Goal: Task Accomplishment & Management: Complete application form

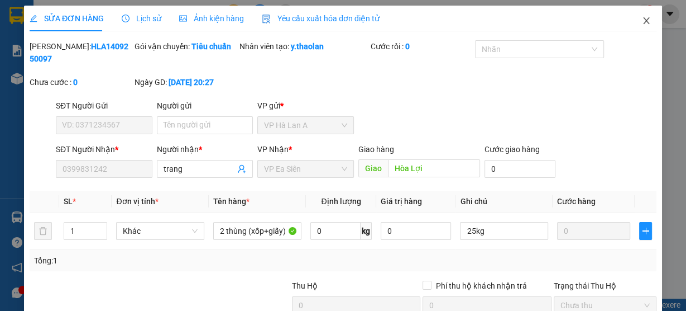
click at [643, 25] on icon "close" at bounding box center [646, 20] width 9 height 9
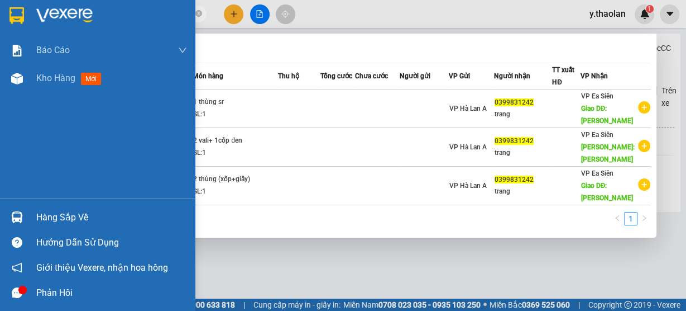
drag, startPoint x: 118, startPoint y: 15, endPoint x: 28, endPoint y: 17, distance: 90.5
click at [28, 17] on section "Kết quả tìm kiếm ( 3 ) Bộ lọc Mã ĐH Trạng thái Món hàng Thu hộ Tổng cước Chưa c…" at bounding box center [343, 155] width 686 height 311
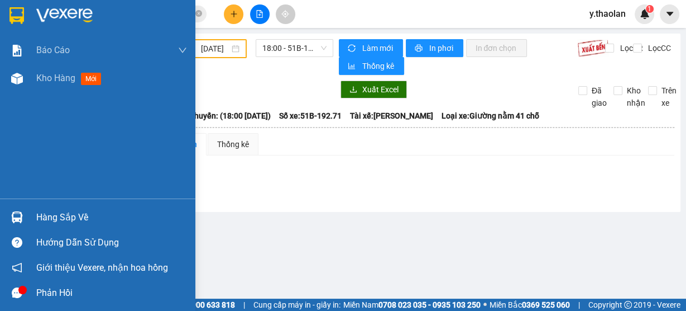
type input "624"
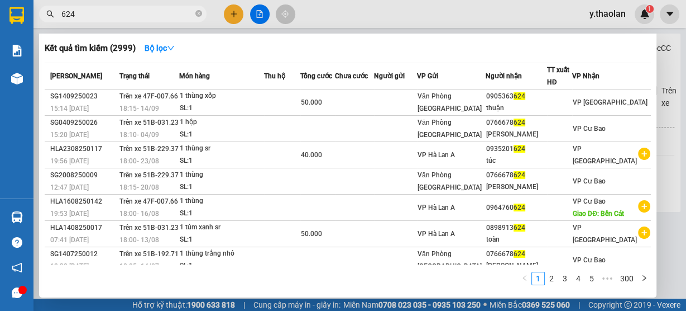
drag, startPoint x: 97, startPoint y: 11, endPoint x: 37, endPoint y: 11, distance: 59.8
click at [37, 11] on div "624" at bounding box center [109, 14] width 218 height 17
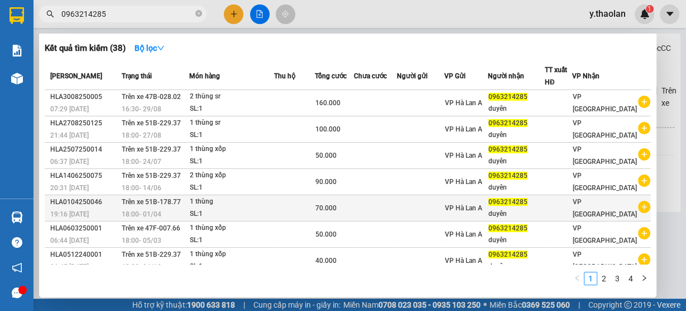
scroll to position [88, 0]
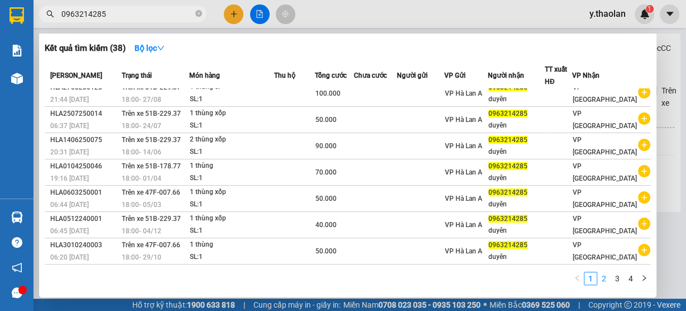
type input "0963214285"
click at [604, 280] on link "2" at bounding box center [604, 278] width 12 height 12
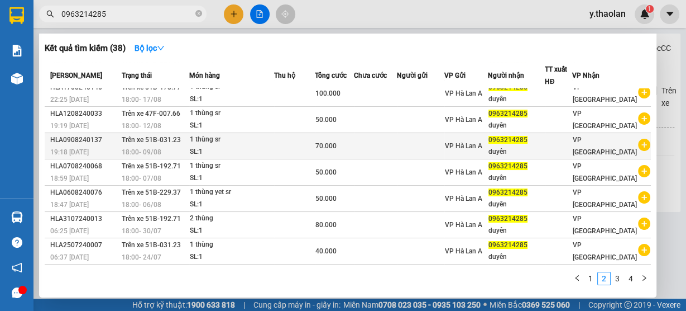
scroll to position [0, 0]
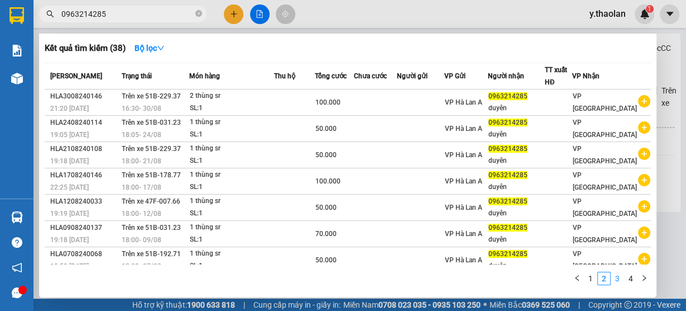
click at [614, 280] on link "3" at bounding box center [618, 278] width 12 height 12
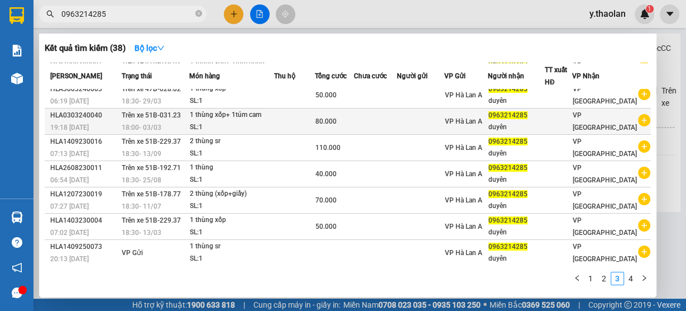
scroll to position [87, 0]
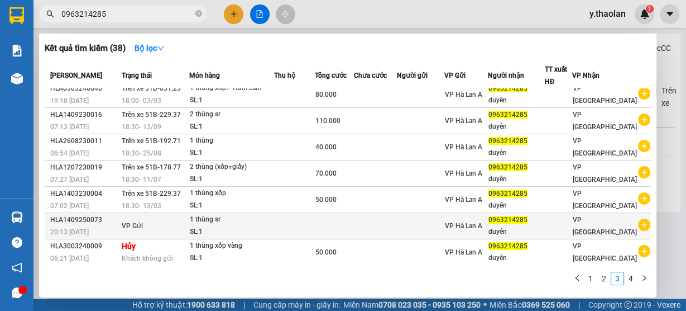
click at [425, 223] on td at bounding box center [420, 226] width 47 height 26
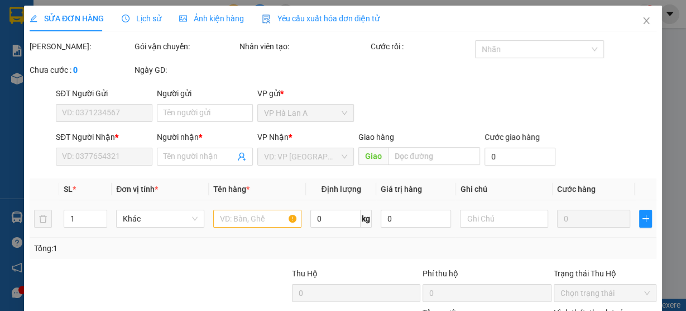
type input "0963214285"
type input "duyên"
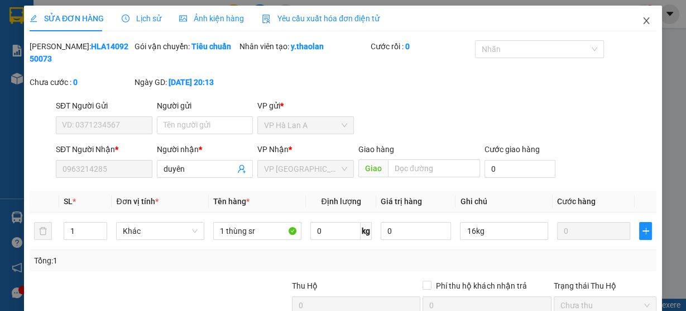
click at [642, 25] on icon "close" at bounding box center [646, 20] width 9 height 9
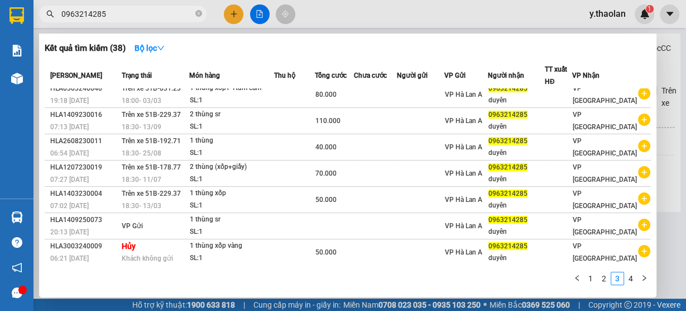
drag, startPoint x: 111, startPoint y: 11, endPoint x: 41, endPoint y: 17, distance: 70.6
click at [41, 17] on span "0963214285" at bounding box center [123, 14] width 168 height 17
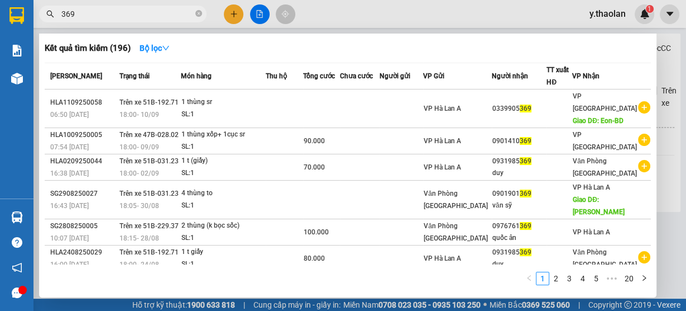
drag, startPoint x: 77, startPoint y: 16, endPoint x: 30, endPoint y: 16, distance: 46.9
click at [30, 16] on section "Kết quả tìm kiếm ( 196 ) Bộ lọc Mã ĐH Trạng thái Món hàng Thu hộ Tổng cước Chưa…" at bounding box center [343, 155] width 686 height 311
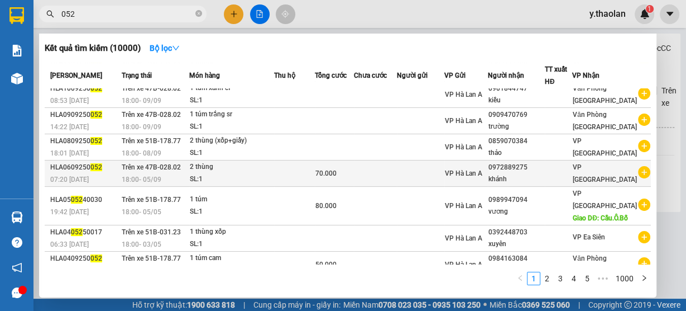
scroll to position [113, 0]
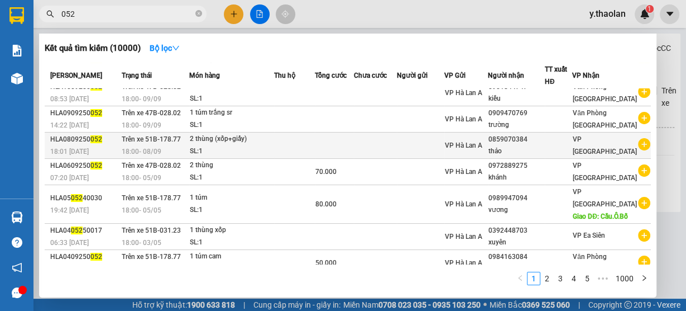
type input "052"
click at [405, 145] on td at bounding box center [420, 145] width 47 height 26
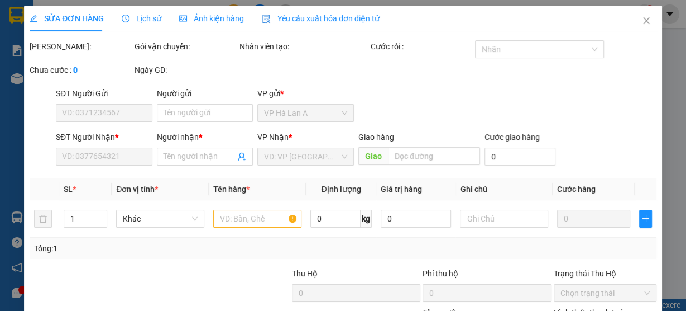
type input "0859070384"
type input "thảo"
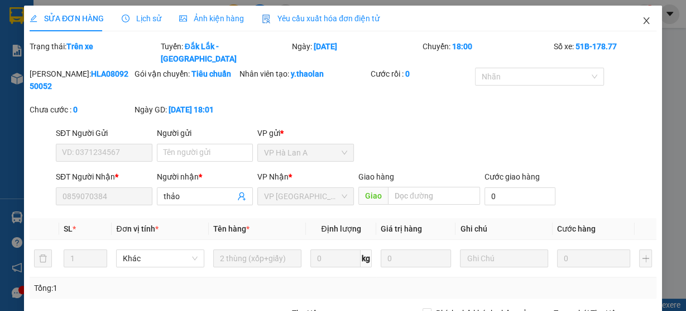
click at [642, 23] on icon "close" at bounding box center [646, 20] width 9 height 9
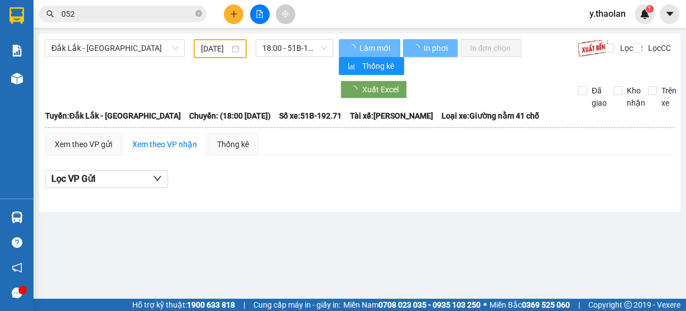
click at [197, 13] on icon "close-circle" at bounding box center [198, 13] width 7 height 7
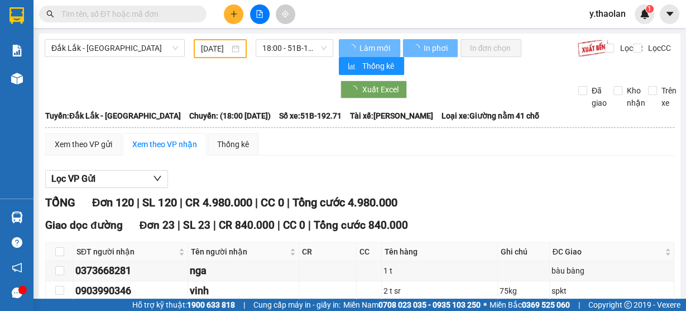
click at [130, 13] on input "text" at bounding box center [127, 14] width 132 height 12
type input "8"
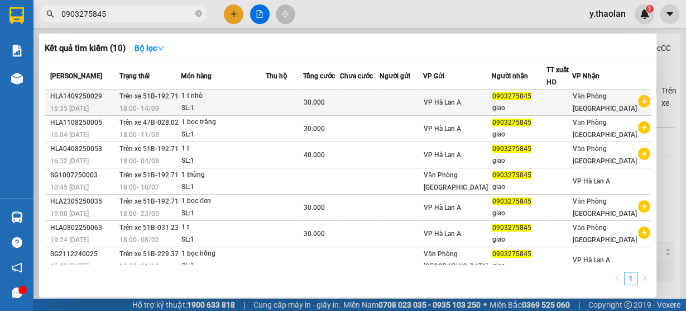
type input "0903275845"
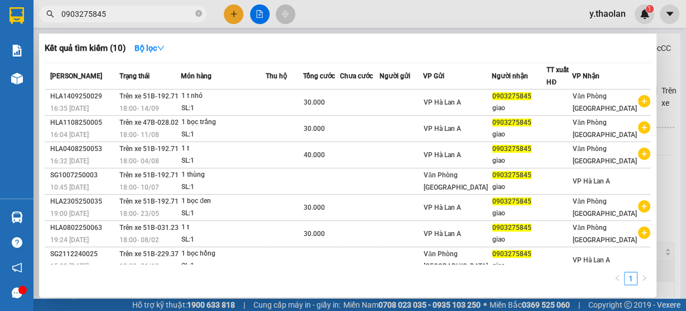
click at [345, 20] on div at bounding box center [343, 155] width 686 height 311
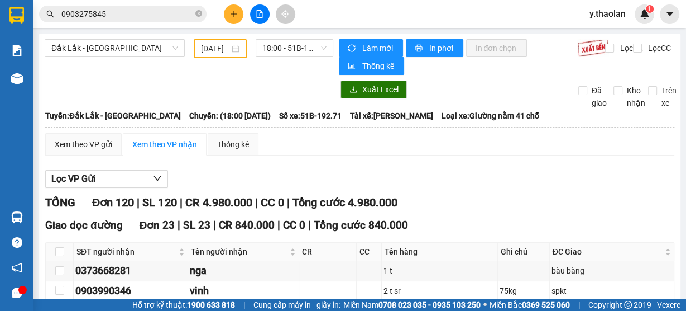
click at [591, 15] on span "y.thaolan" at bounding box center [608, 14] width 54 height 14
click at [602, 30] on span "Đăng xuất" at bounding box center [621, 34] width 47 height 12
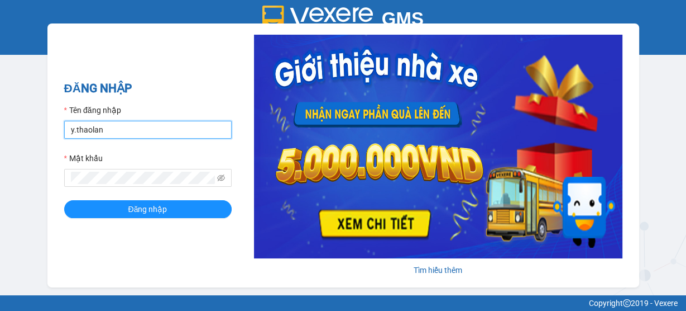
click at [124, 125] on input "y.thaolan" at bounding box center [148, 130] width 168 height 18
type input "nhung.thaolan"
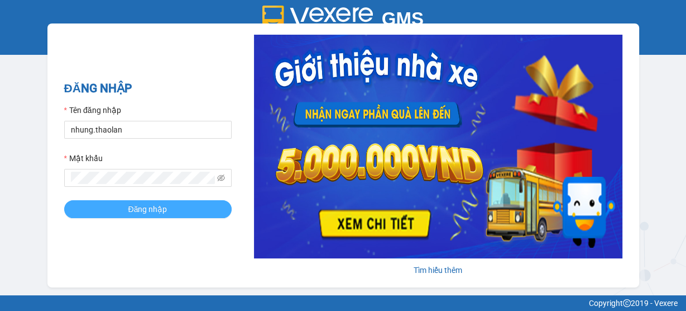
click at [183, 209] on button "Đăng nhập" at bounding box center [148, 209] width 168 height 18
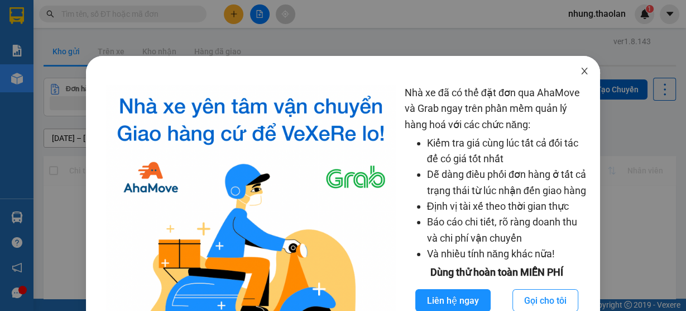
click at [580, 74] on icon "close" at bounding box center [584, 70] width 9 height 9
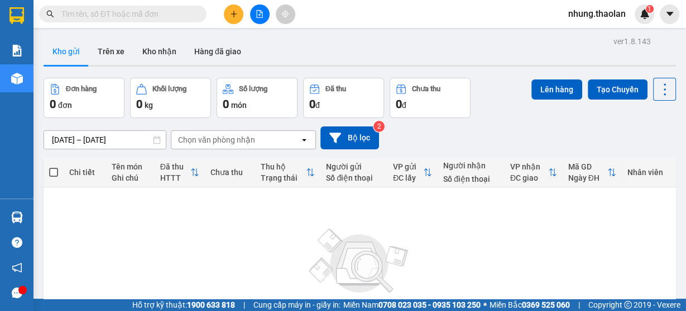
click at [232, 11] on icon "plus" at bounding box center [234, 14] width 8 height 8
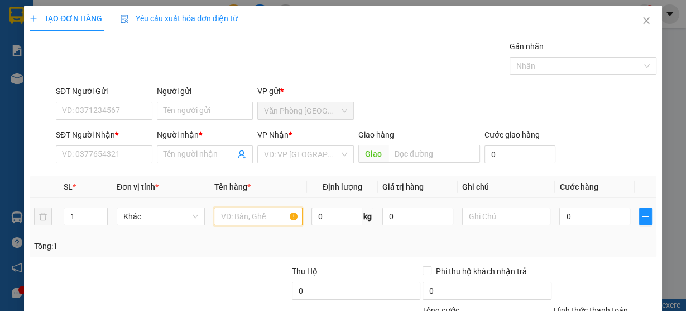
click at [235, 219] on input "text" at bounding box center [258, 216] width 89 height 18
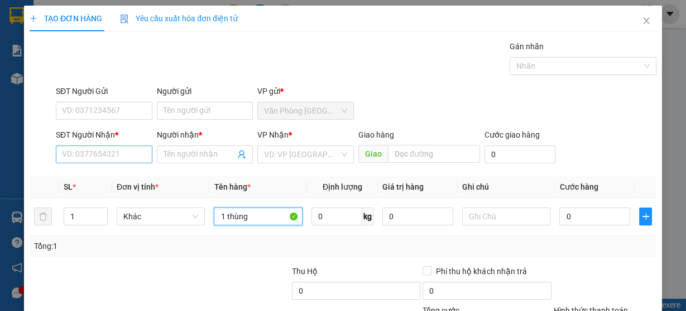
type input "1 thùng"
click at [140, 160] on input "SĐT Người Nhận *" at bounding box center [104, 154] width 97 height 18
click at [61, 154] on input "903562178" at bounding box center [104, 154] width 97 height 18
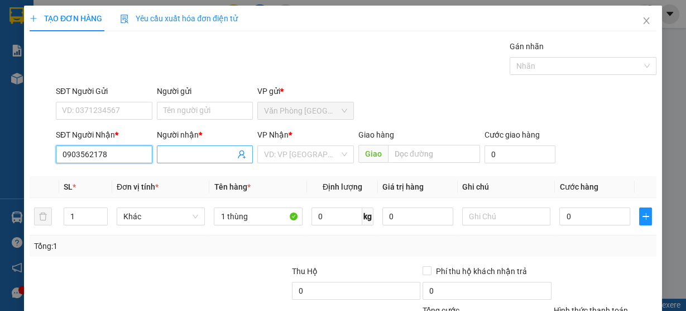
type input "0903562178"
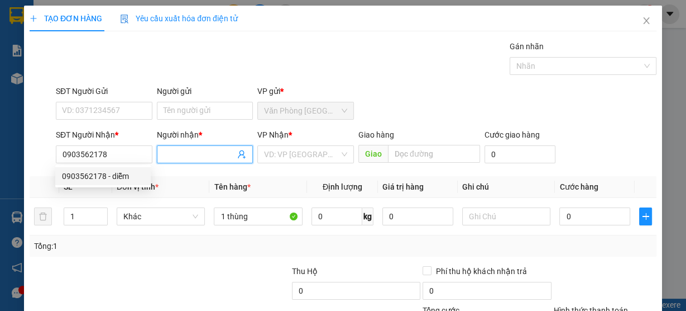
click at [204, 152] on input "Người nhận *" at bounding box center [200, 154] width 72 height 12
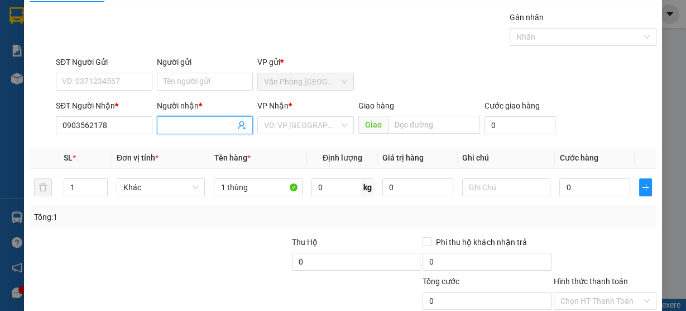
scroll to position [45, 0]
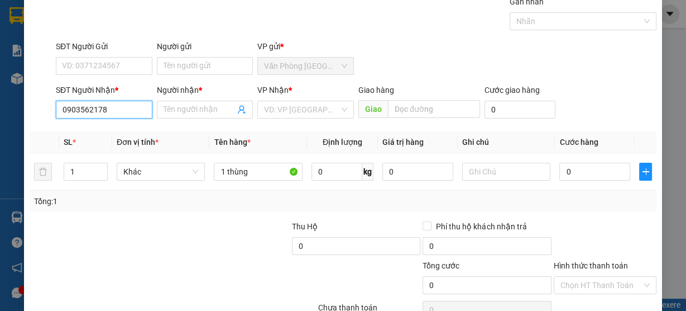
drag, startPoint x: 120, startPoint y: 104, endPoint x: 142, endPoint y: 120, distance: 28.0
click at [120, 104] on input "0903562178" at bounding box center [104, 110] width 97 height 18
click at [138, 131] on div "0903562178 - diễm" at bounding box center [103, 131] width 82 height 12
type input "diễm"
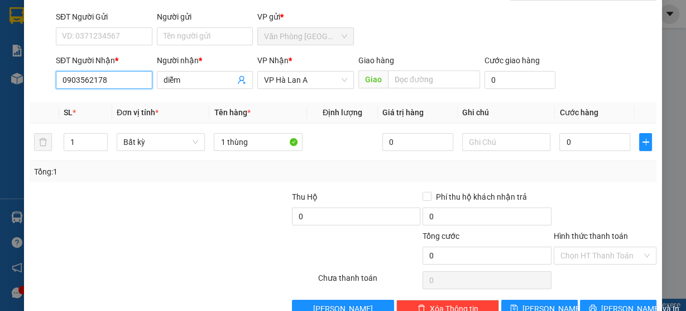
scroll to position [101, 0]
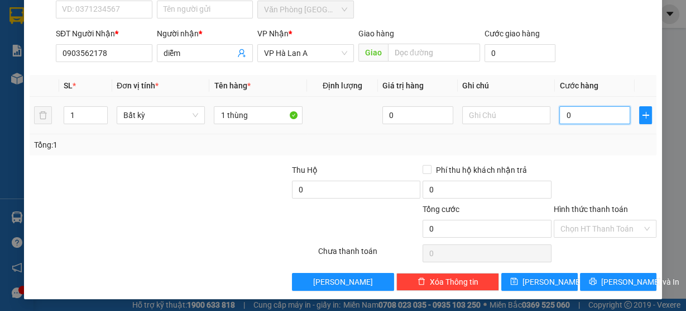
click at [576, 116] on input "0" at bounding box center [595, 115] width 71 height 18
type input "4"
type input "40"
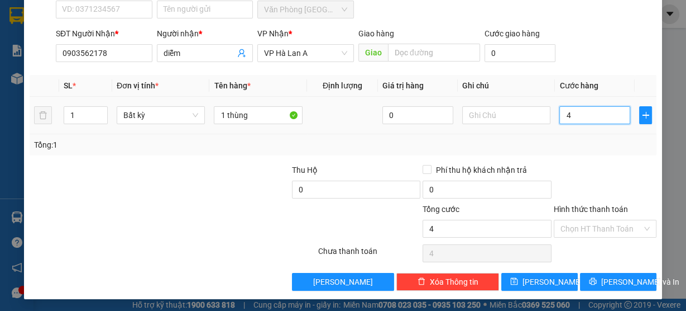
type input "40"
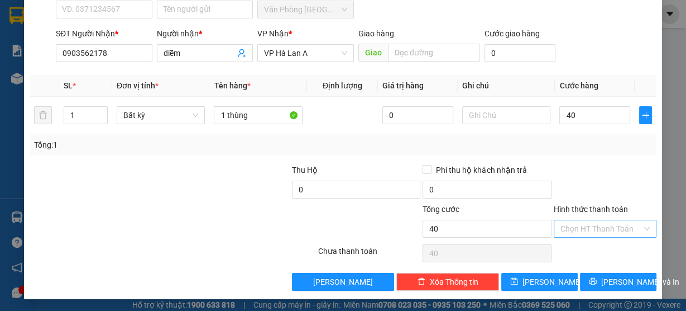
type input "40.000"
click at [583, 224] on input "Hình thức thanh toán" at bounding box center [602, 228] width 82 height 17
click at [590, 247] on div "Tại văn phòng" at bounding box center [599, 249] width 88 height 12
type input "0"
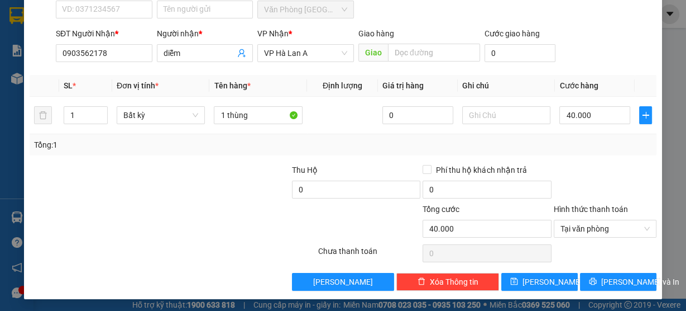
click at [621, 268] on div "Transit Pickup Surcharge Ids Transit Deliver Surcharge Ids Transit Deliver Surc…" at bounding box center [343, 114] width 627 height 351
click at [619, 274] on button "[PERSON_NAME] và In" at bounding box center [618, 282] width 77 height 18
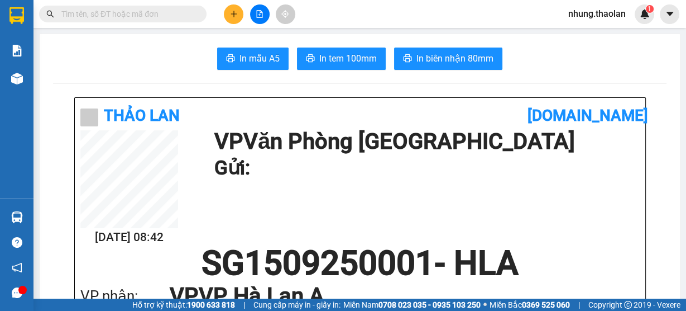
click at [234, 17] on icon "plus" at bounding box center [234, 14] width 8 height 8
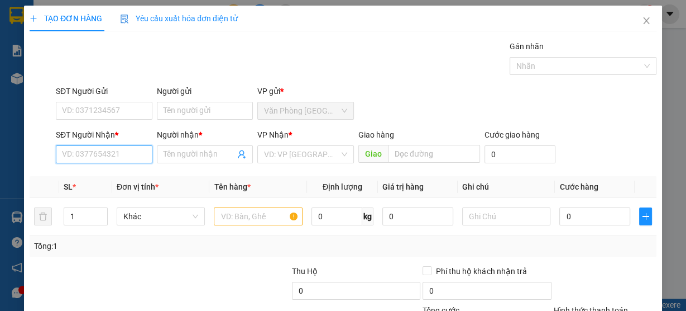
click at [95, 160] on input "SĐT Người Nhận *" at bounding box center [104, 154] width 97 height 18
type input "0938341561"
drag, startPoint x: 116, startPoint y: 169, endPoint x: 166, endPoint y: 195, distance: 56.5
click at [117, 169] on div "0938341561 - quang" at bounding box center [103, 176] width 96 height 18
type input "quang"
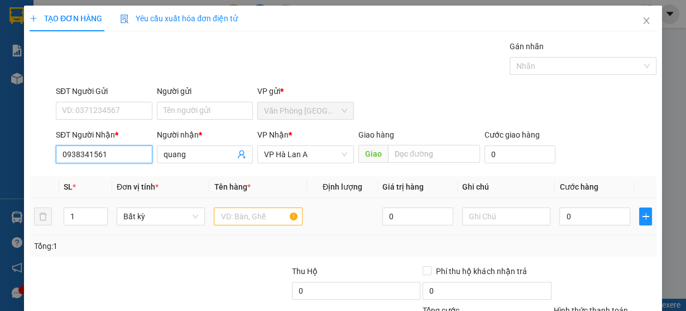
type input "0938341561"
click at [237, 223] on input "text" at bounding box center [258, 216] width 89 height 18
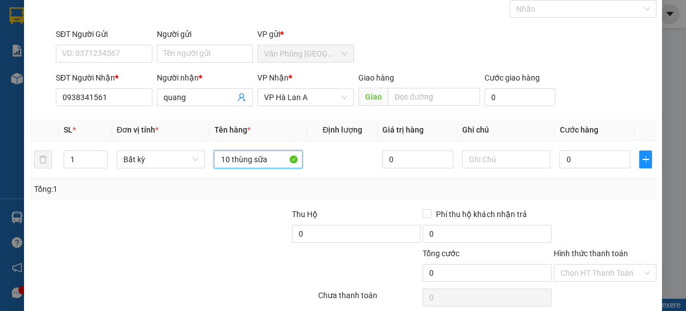
scroll to position [101, 0]
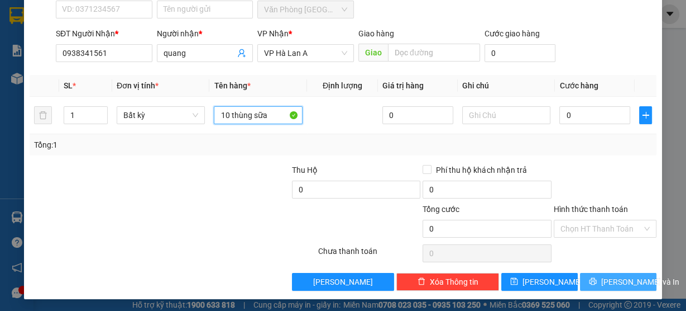
type input "10 thùng sữa"
click at [627, 284] on span "[PERSON_NAME] và In" at bounding box center [641, 281] width 78 height 12
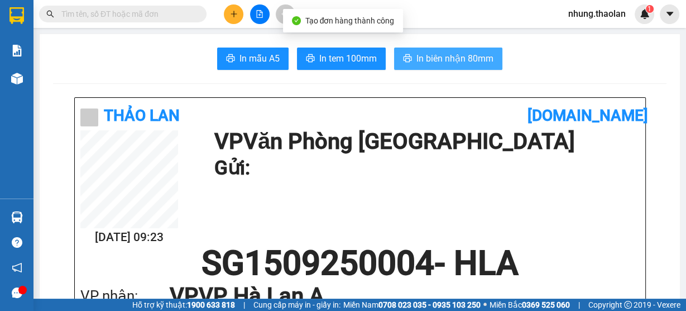
click at [429, 63] on span "In biên nhận 80mm" at bounding box center [455, 58] width 77 height 14
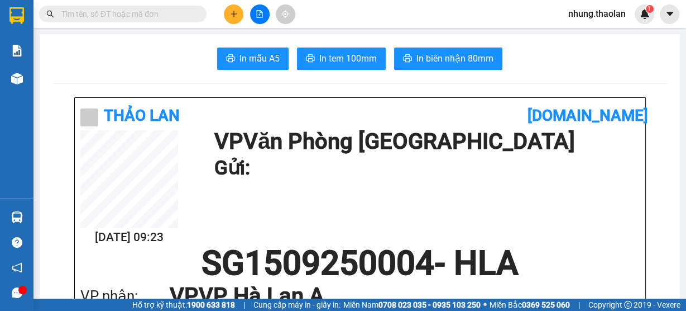
click at [225, 18] on button at bounding box center [234, 14] width 20 height 20
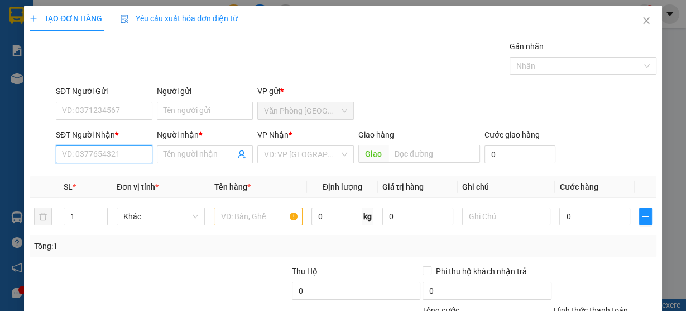
click at [101, 146] on input "SĐT Người Nhận *" at bounding box center [104, 154] width 97 height 18
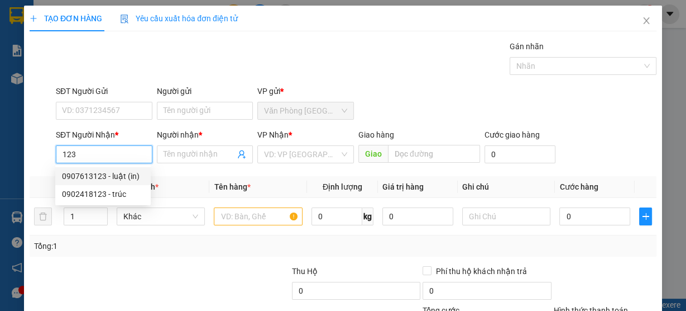
click at [121, 179] on div "0907613123 - luật (in)" at bounding box center [103, 176] width 82 height 12
type input "0907613123"
type input "luật (in)"
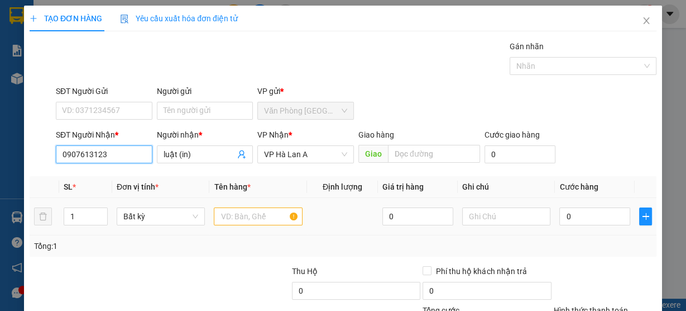
type input "0907613123"
click at [248, 213] on input "text" at bounding box center [258, 216] width 89 height 18
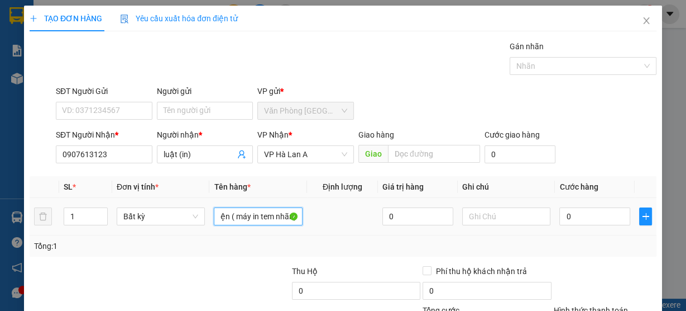
scroll to position [101, 0]
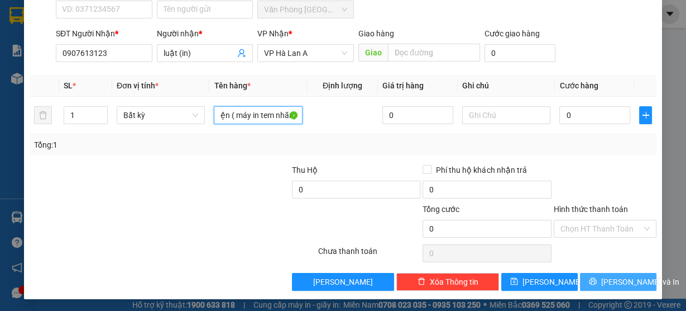
type input "1 kiện ( máy in tem nhãn)"
click at [607, 281] on span "[PERSON_NAME] và In" at bounding box center [641, 281] width 78 height 12
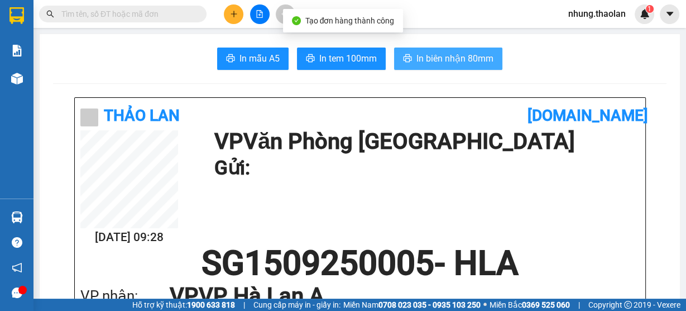
click at [480, 51] on button "In biên nhận 80mm" at bounding box center [448, 58] width 108 height 22
